Goal: Information Seeking & Learning: Learn about a topic

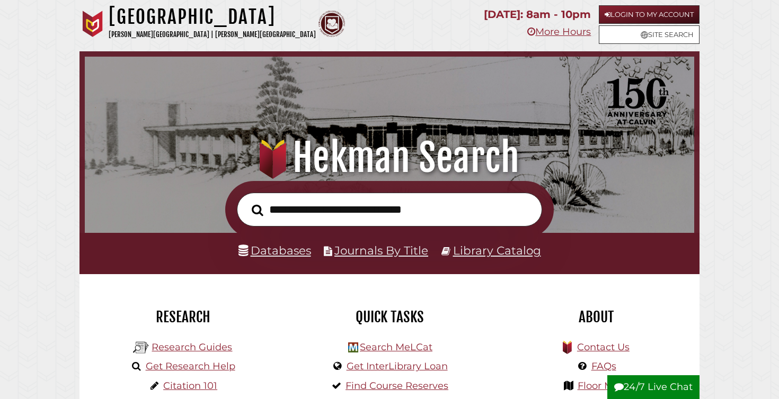
scroll to position [201, 604]
click at [283, 249] on link "Databases" at bounding box center [274, 251] width 73 height 14
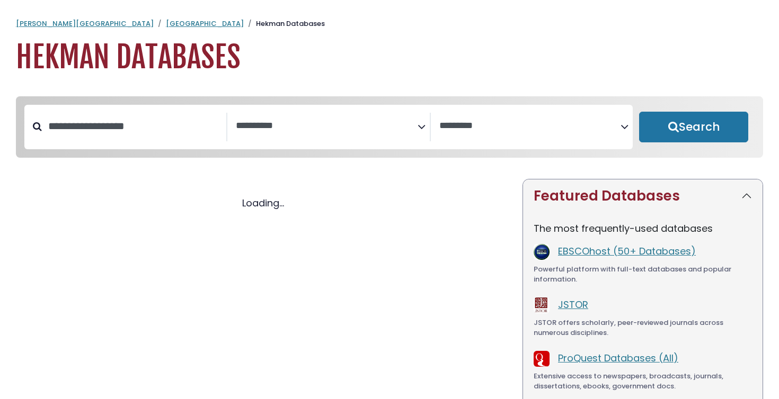
select select "Database Subject Filter"
select select "Database Vendors Filter"
select select "Database Subject Filter"
select select "Database Vendors Filter"
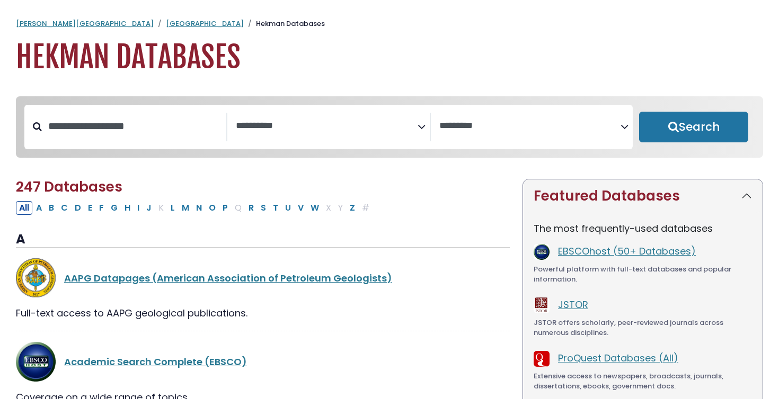
click at [334, 138] on span "Search filters" at bounding box center [326, 127] width 181 height 29
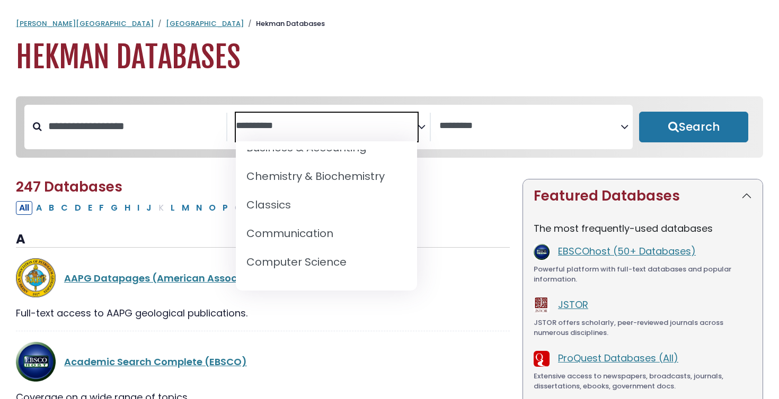
scroll to position [194, 0]
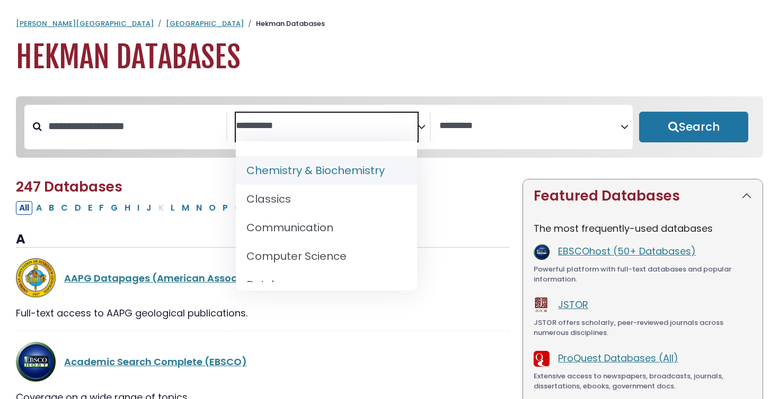
select select "*****"
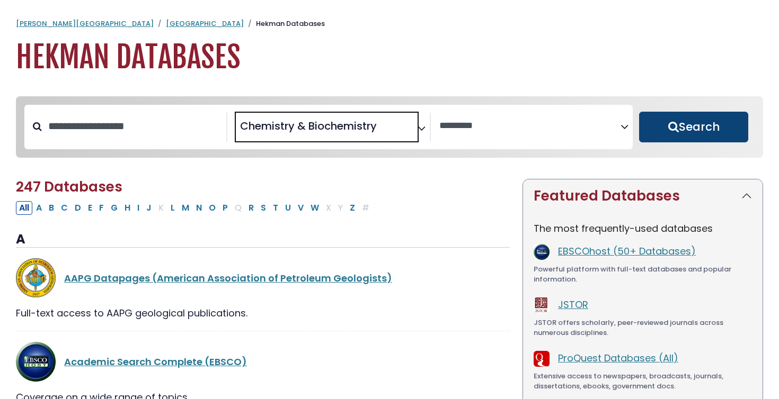
click at [695, 142] on button "Search" at bounding box center [693, 127] width 109 height 31
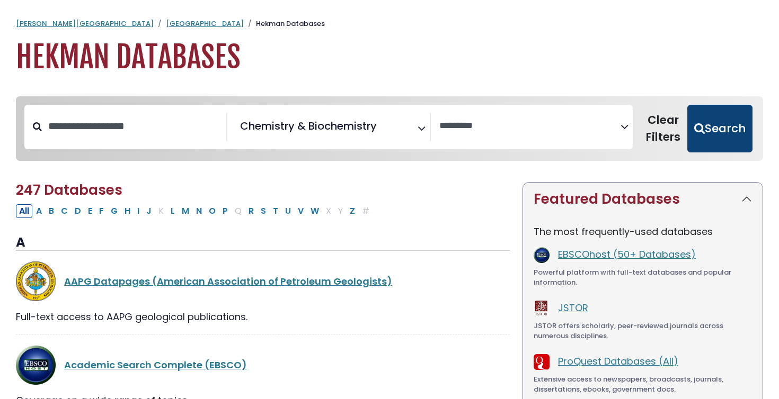
select select "Database Vendors Filter"
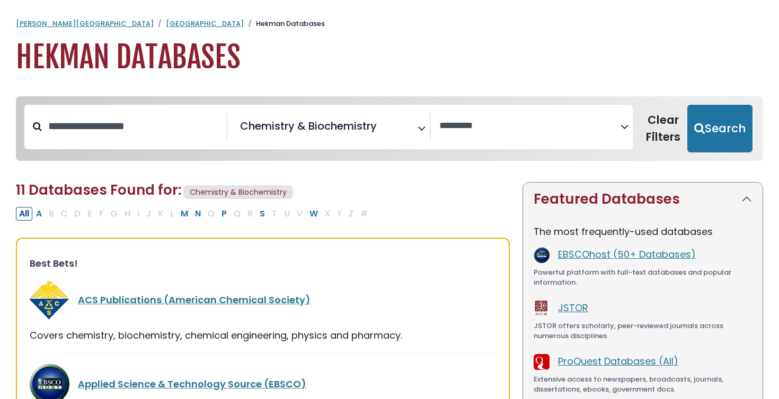
click at [333, 133] on span "Chemistry & Biochemistry" at bounding box center [308, 126] width 137 height 16
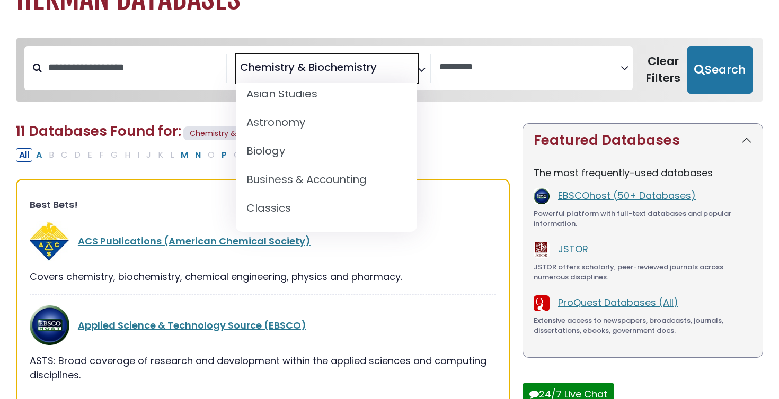
scroll to position [154, 0]
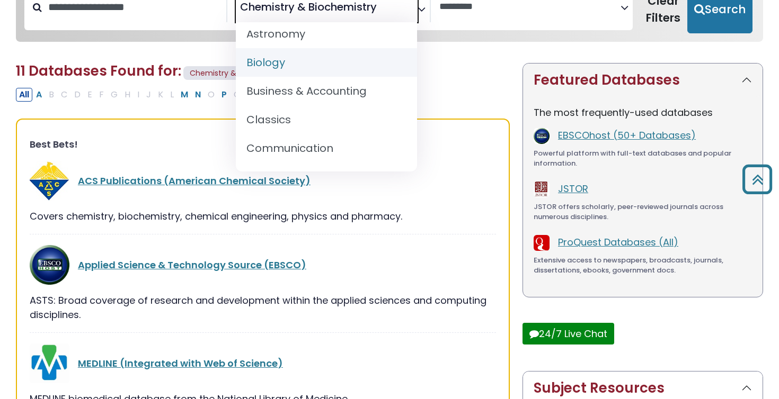
select select "*****"
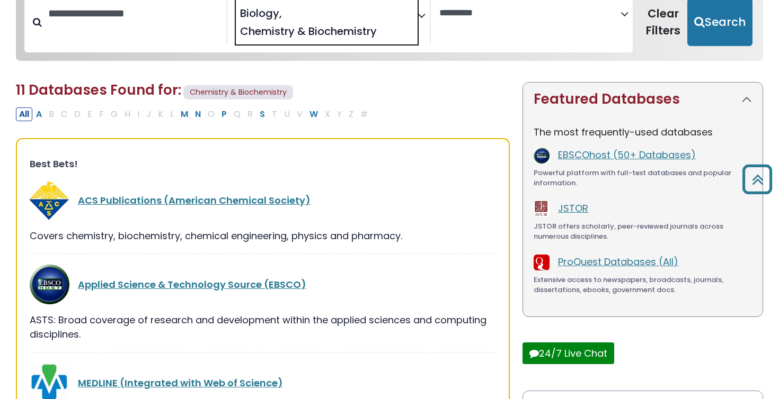
scroll to position [112, 0]
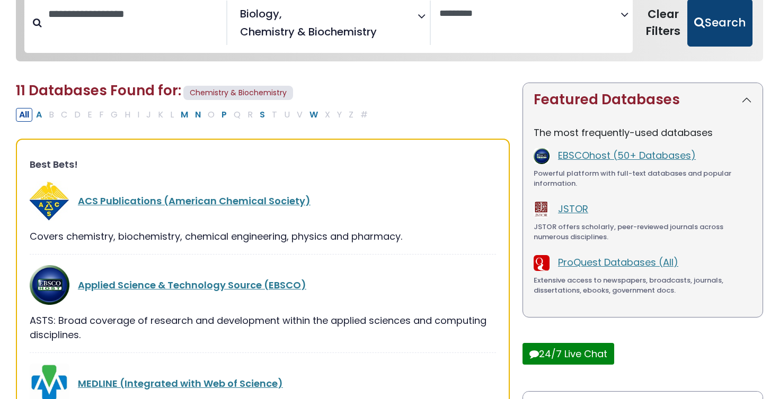
click at [733, 33] on button "Search" at bounding box center [719, 23] width 65 height 48
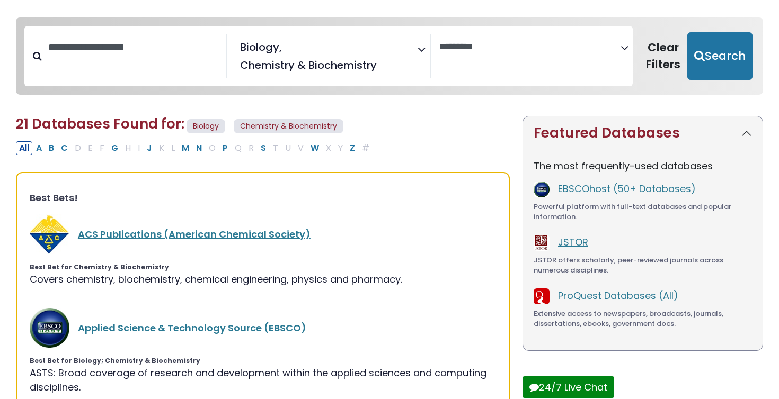
scroll to position [69, 0]
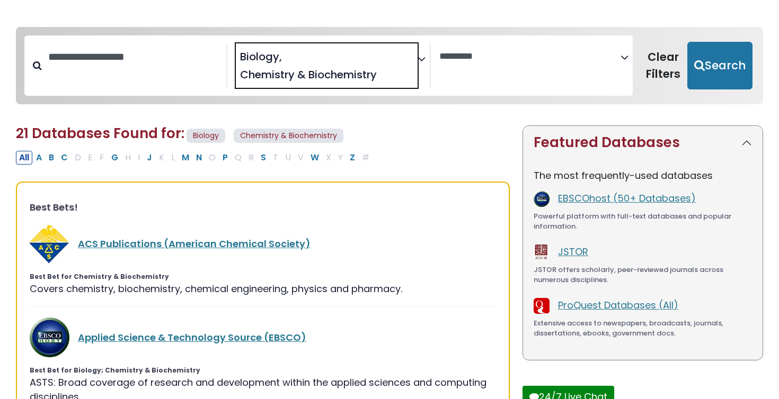
click at [371, 67] on span "Chemistry & Biochemistry" at bounding box center [308, 75] width 137 height 16
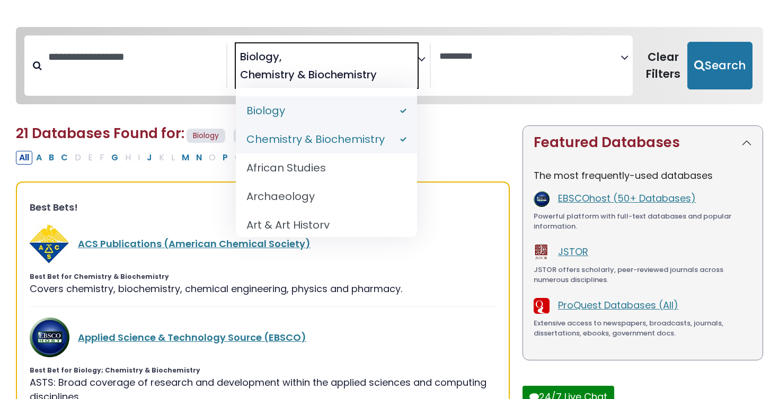
scroll to position [0, 0]
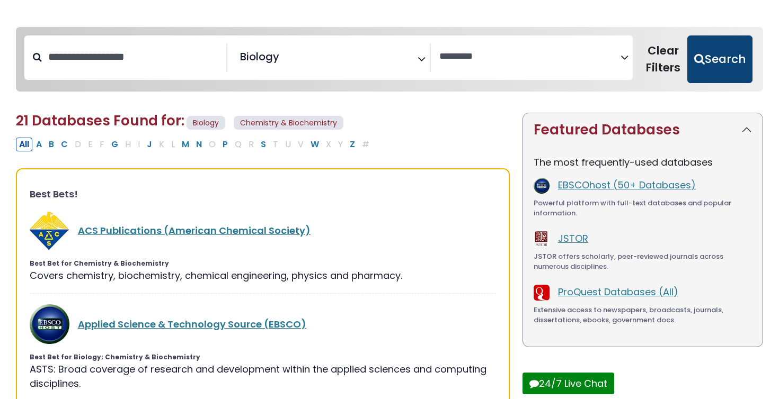
click at [740, 53] on button "Search" at bounding box center [719, 59] width 65 height 48
select select "Database Vendors Filter"
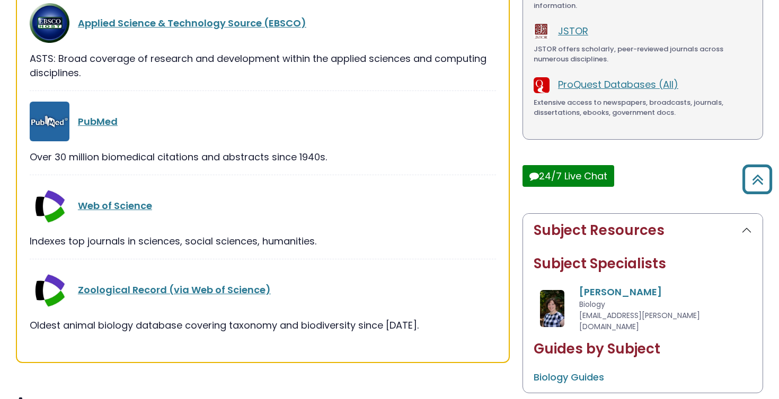
scroll to position [278, 0]
click at [115, 210] on link "Web of Science" at bounding box center [115, 205] width 74 height 13
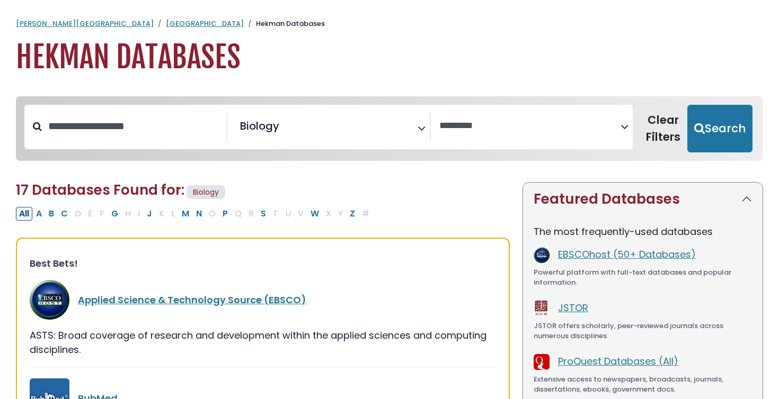
select select "Database Vendors Filter"
click at [166, 20] on link "[GEOGRAPHIC_DATA]" at bounding box center [205, 24] width 78 height 10
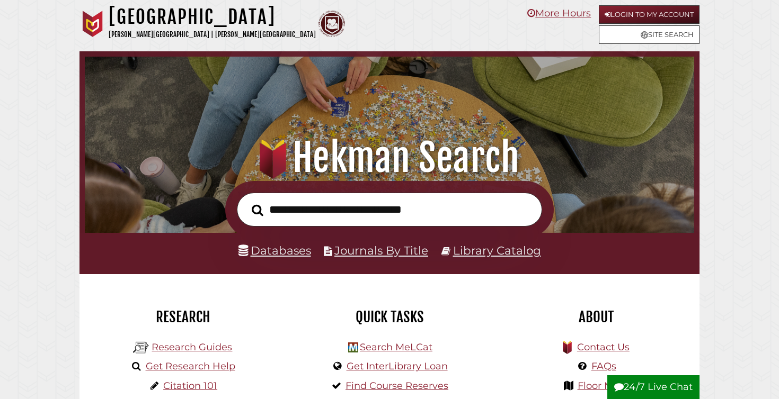
scroll to position [201, 604]
type input "**********"
click at [246, 201] on button "Search" at bounding box center [257, 210] width 22 height 18
